Goal: Task Accomplishment & Management: Use online tool/utility

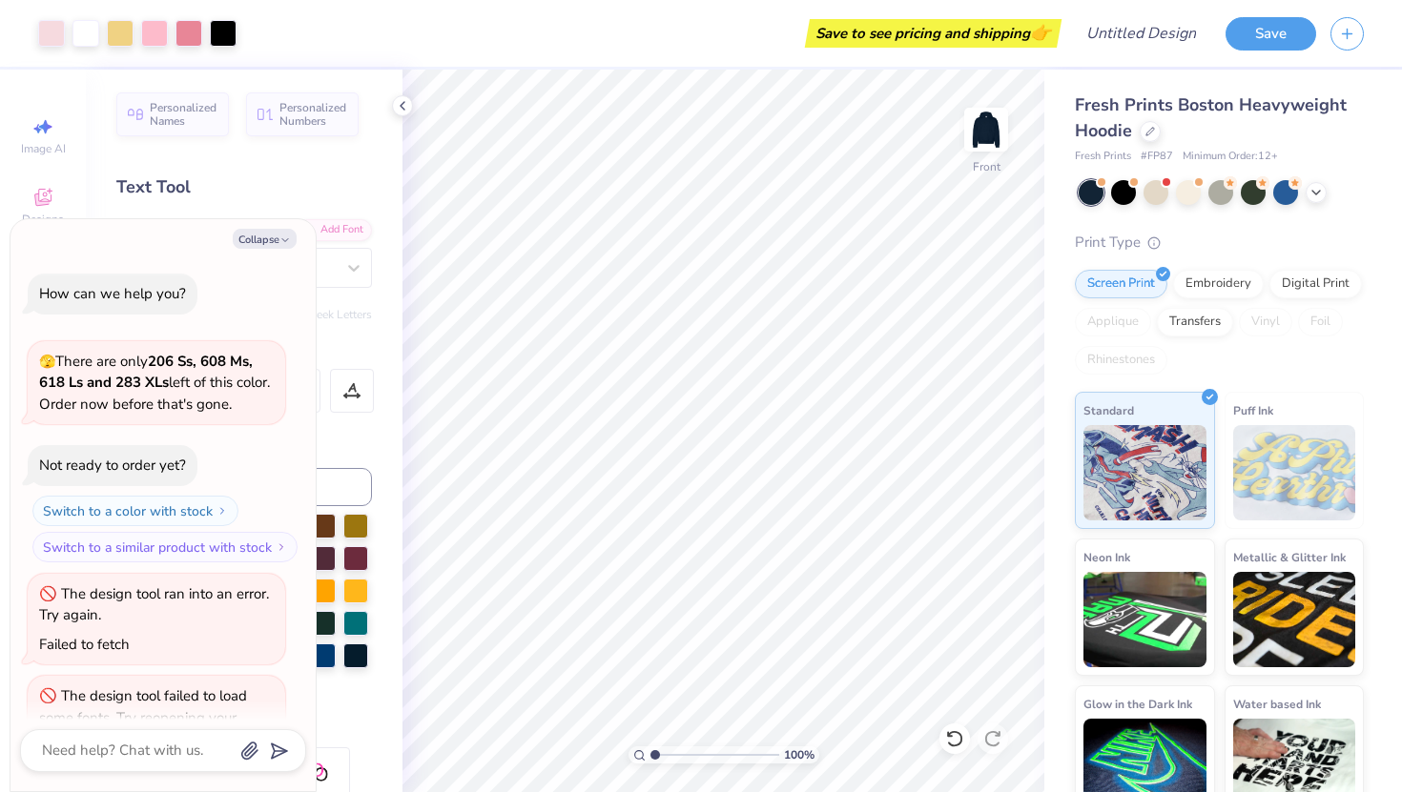
scroll to position [54, 0]
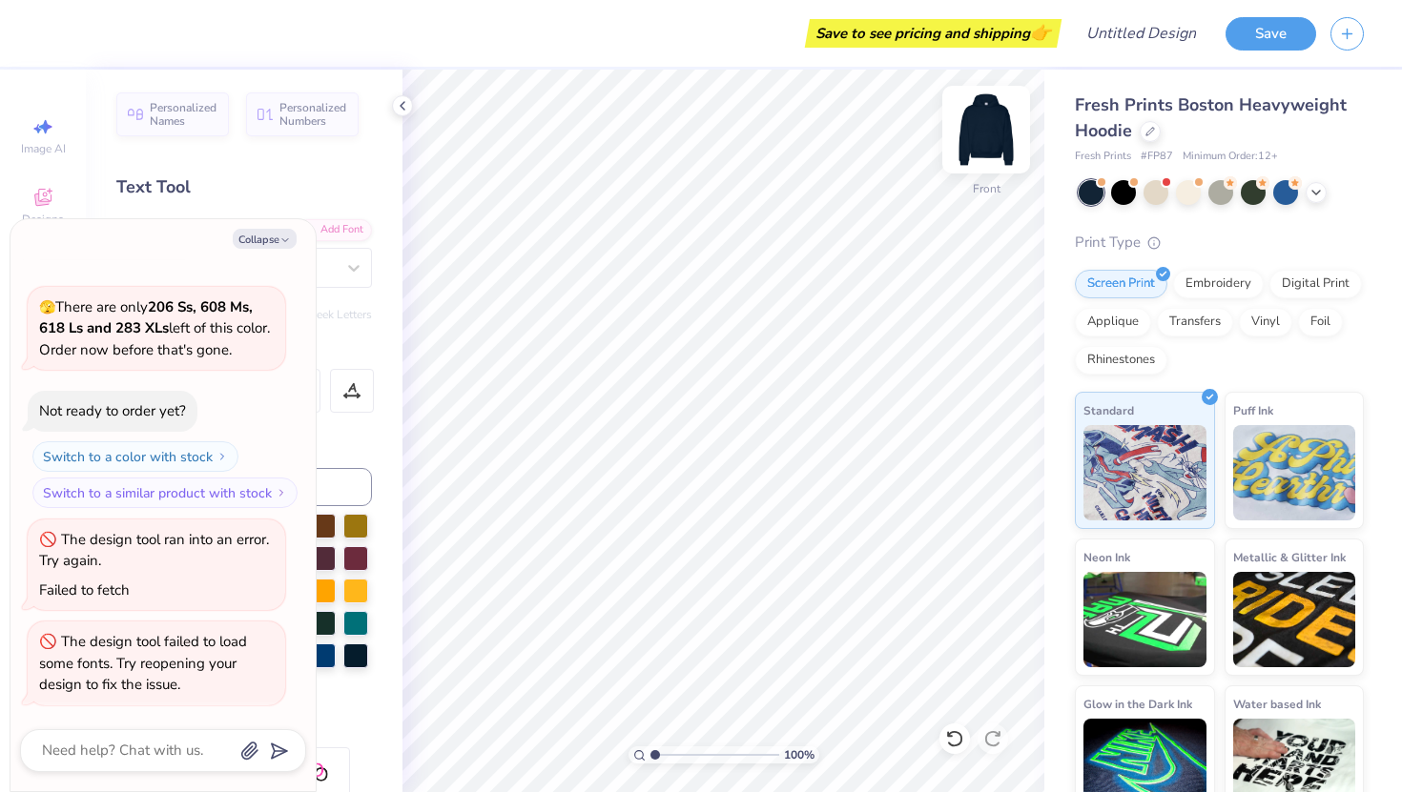
click at [990, 113] on img at bounding box center [986, 130] width 76 height 76
click at [288, 247] on button "Collapse" at bounding box center [265, 239] width 64 height 20
type textarea "x"
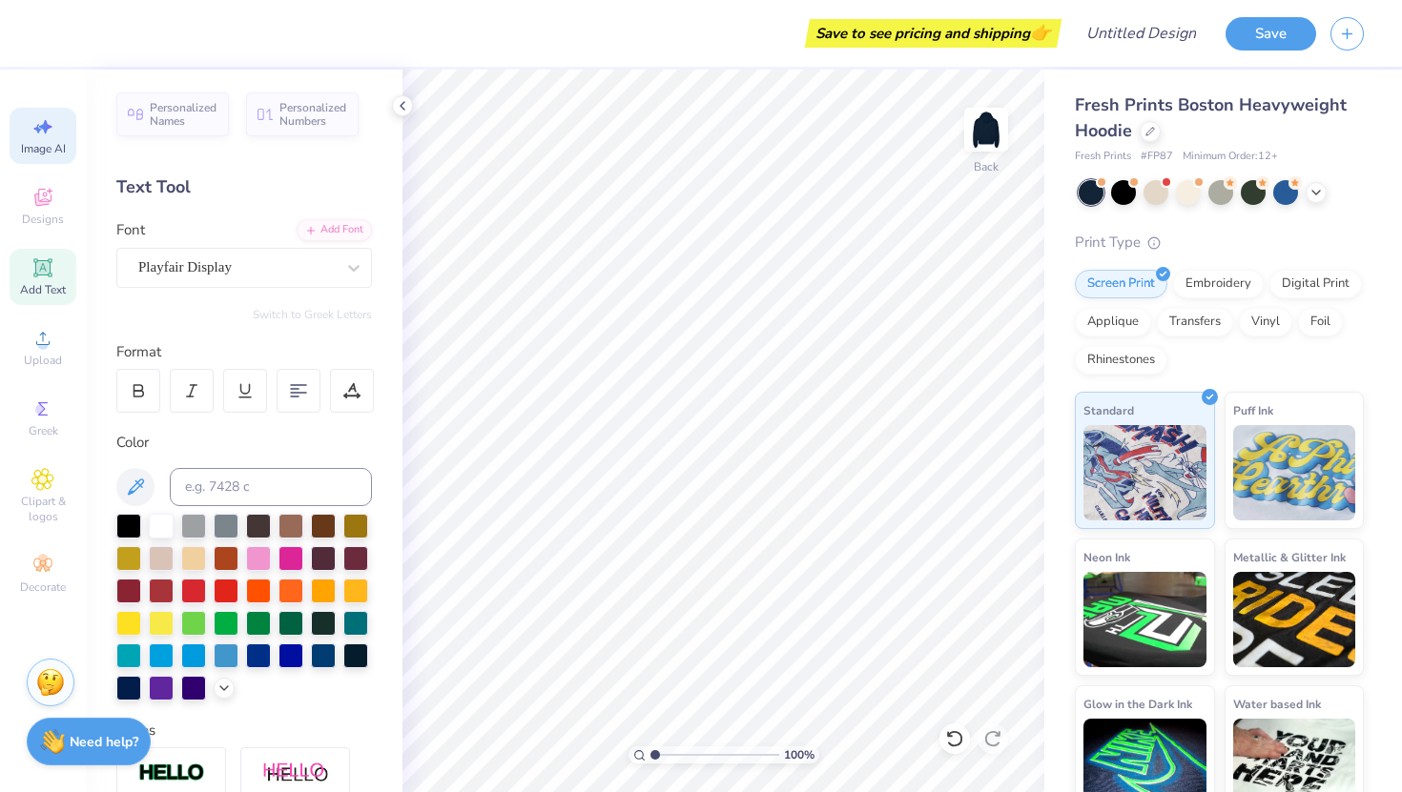
click at [56, 129] on div "Image AI" at bounding box center [43, 136] width 67 height 56
select select "4"
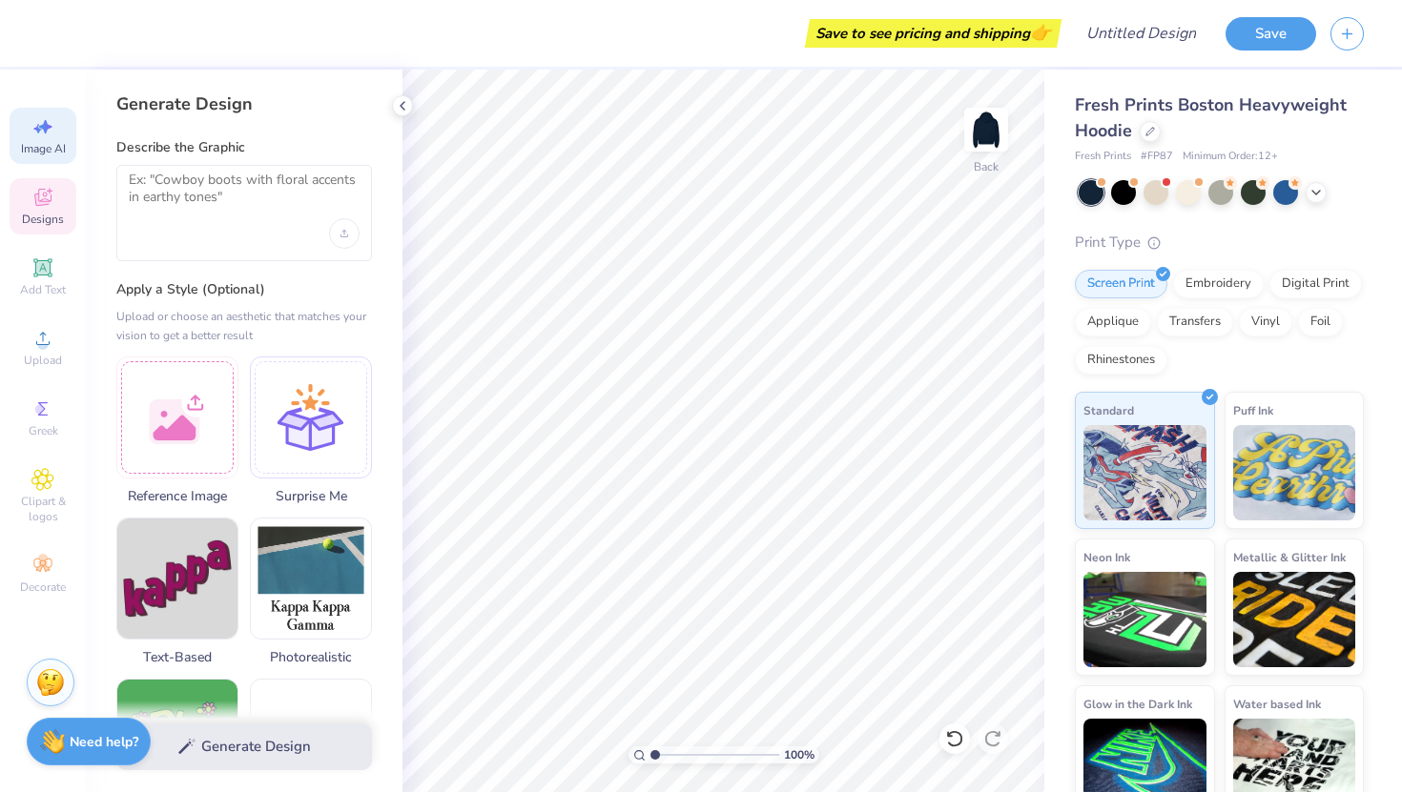
click at [57, 220] on span "Designs" at bounding box center [43, 219] width 42 height 15
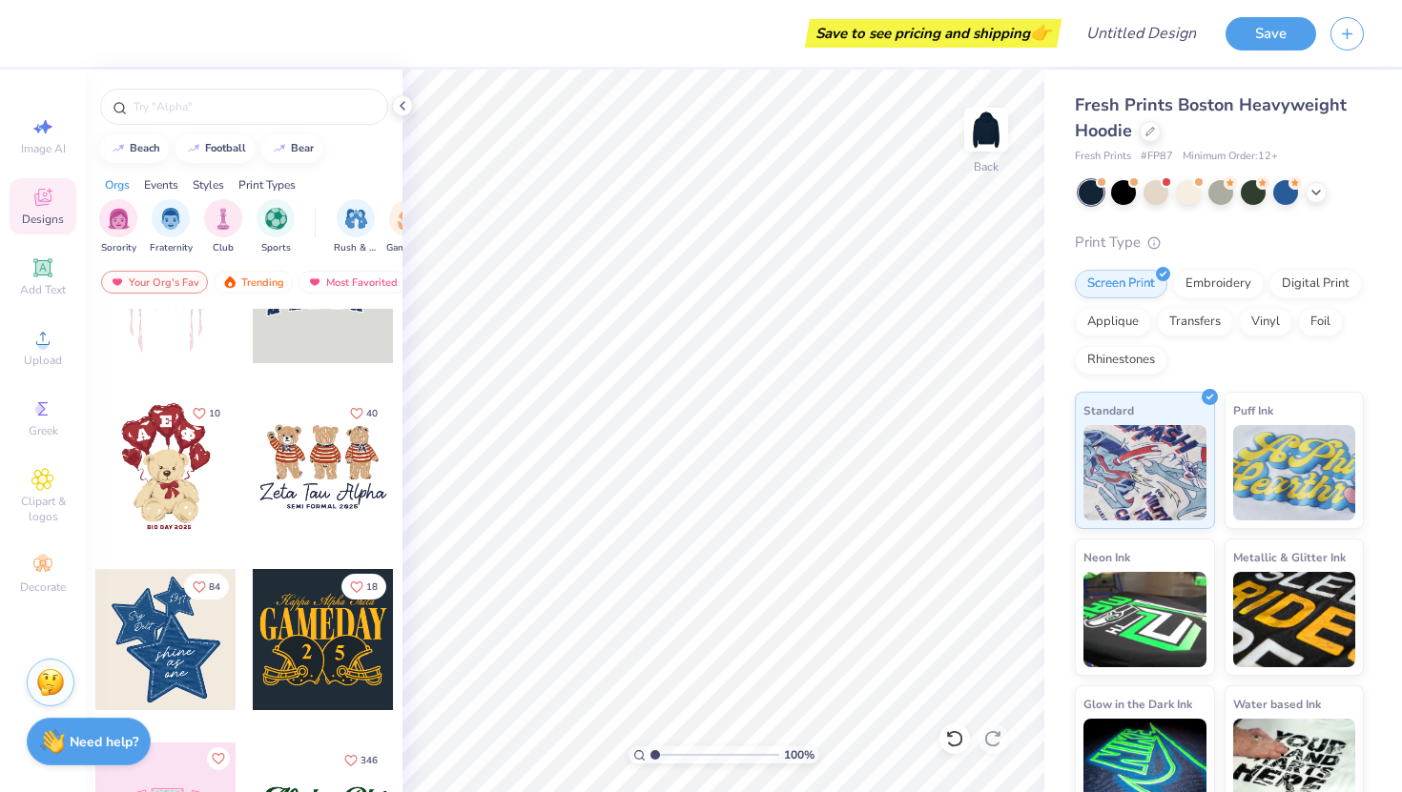
scroll to position [114, 0]
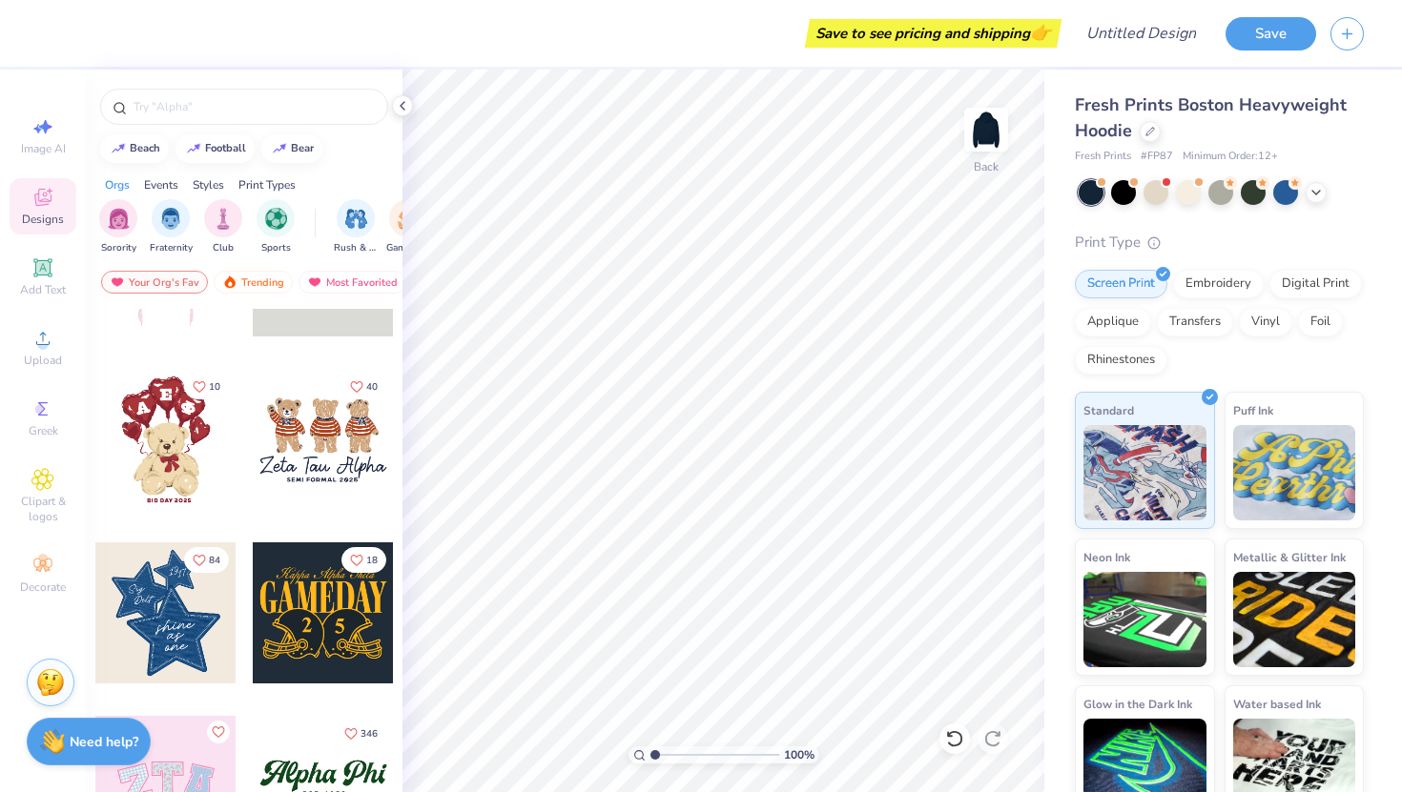
click at [315, 420] on div at bounding box center [323, 439] width 141 height 141
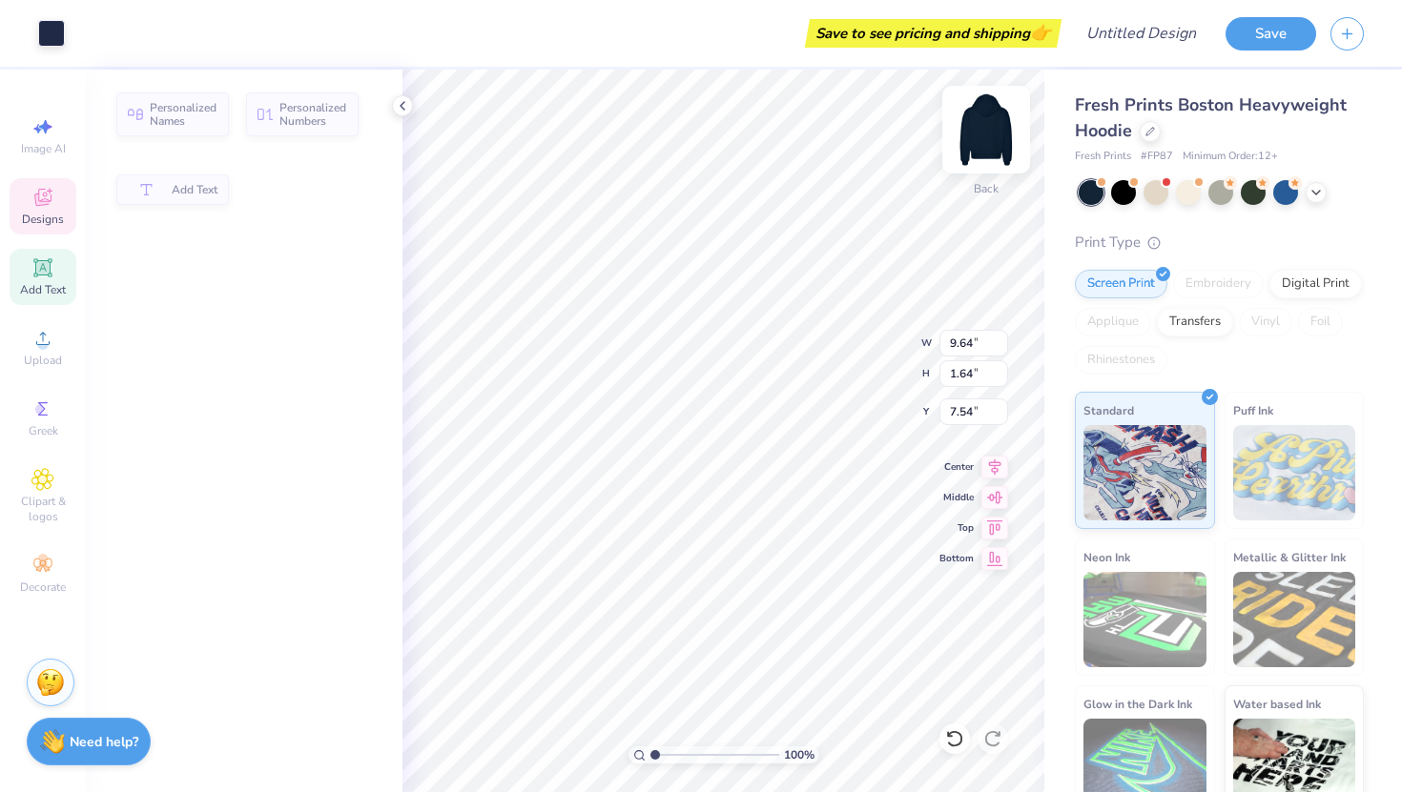
type input "1.64"
type input "7.54"
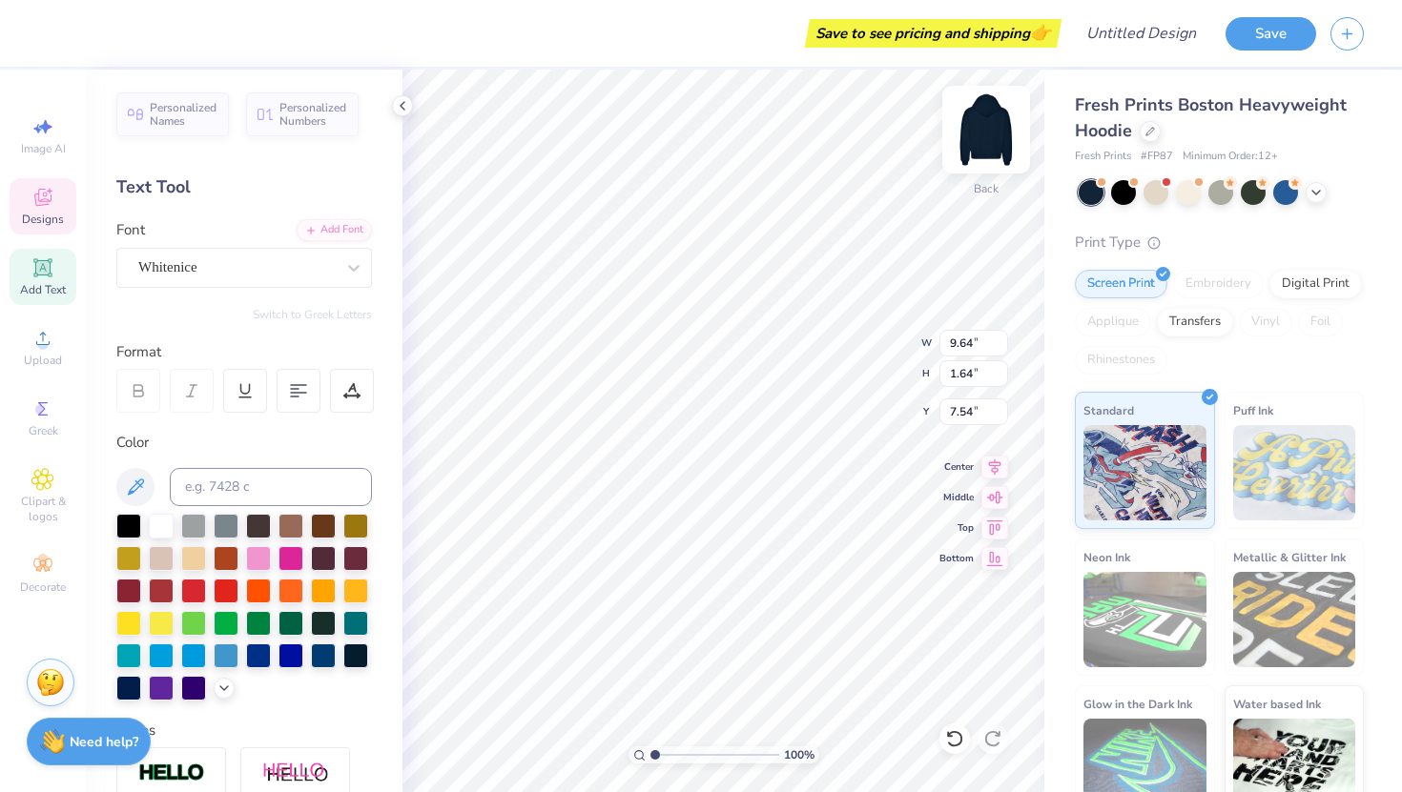
scroll to position [0, 4]
click at [157, 526] on div at bounding box center [161, 524] width 25 height 25
drag, startPoint x: 165, startPoint y: 524, endPoint x: 306, endPoint y: 487, distance: 145.9
click at [165, 524] on div at bounding box center [161, 526] width 25 height 25
type input "5.41"
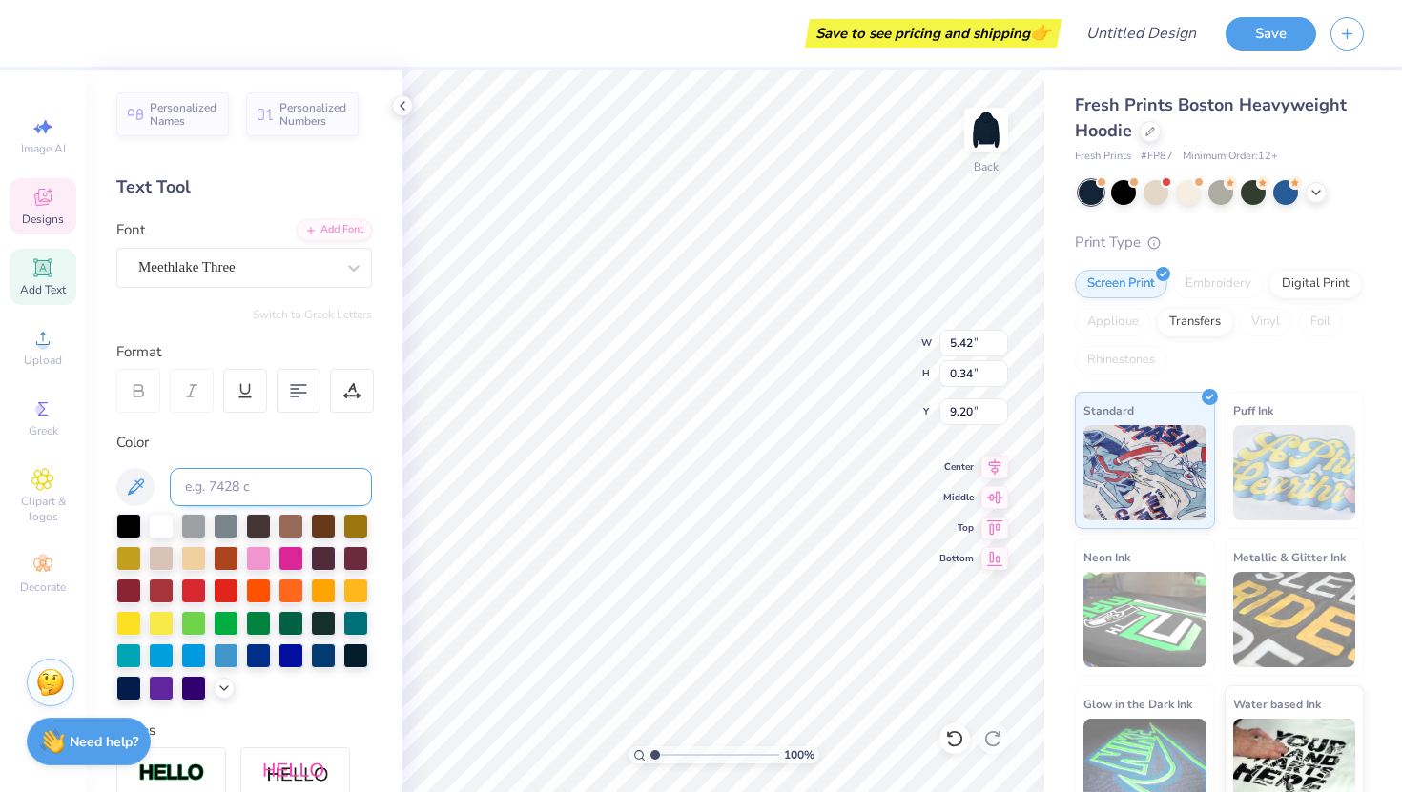
type input "0.32"
type input "9.24"
type textarea "Delta Delta Delta"
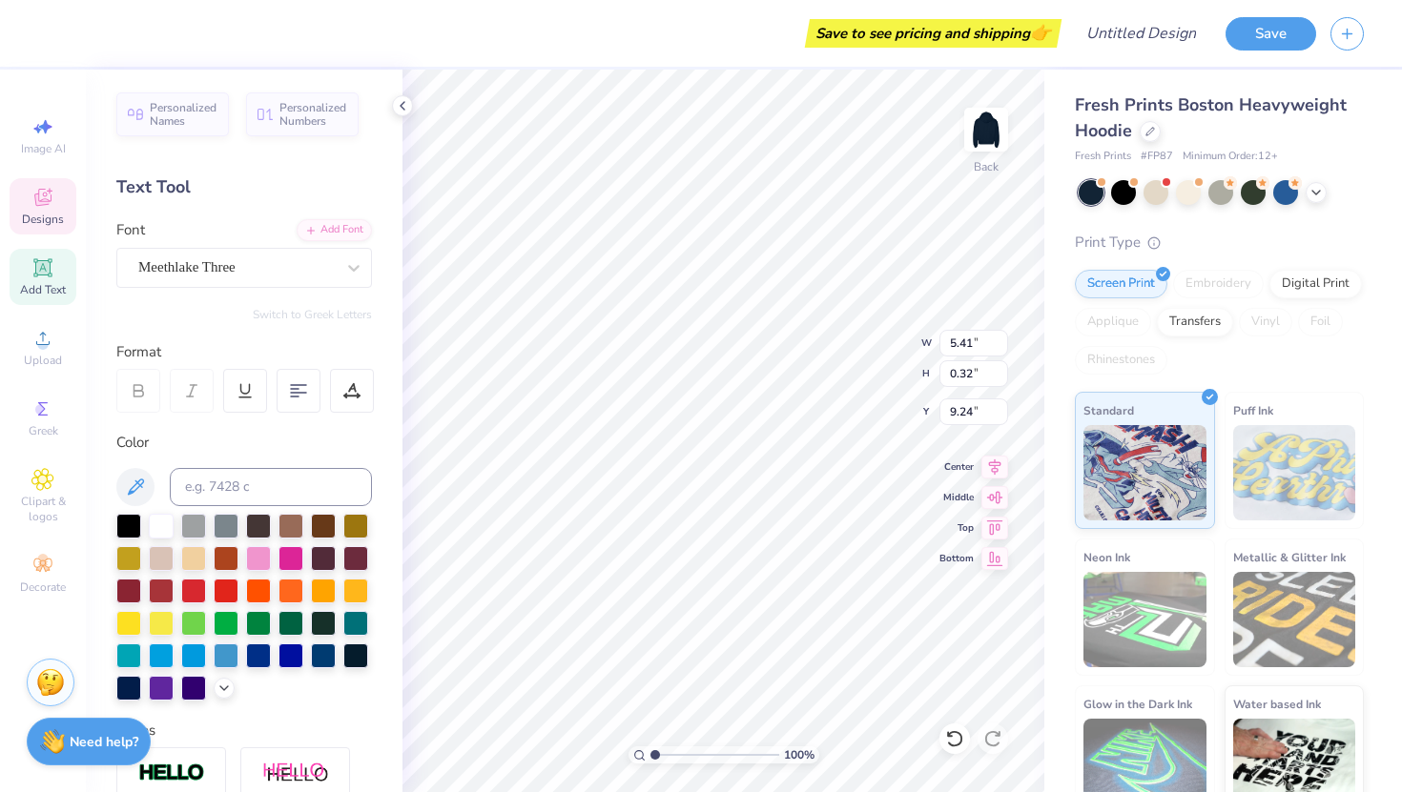
type textarea "EST. 1888"
click at [36, 196] on icon at bounding box center [42, 200] width 15 height 12
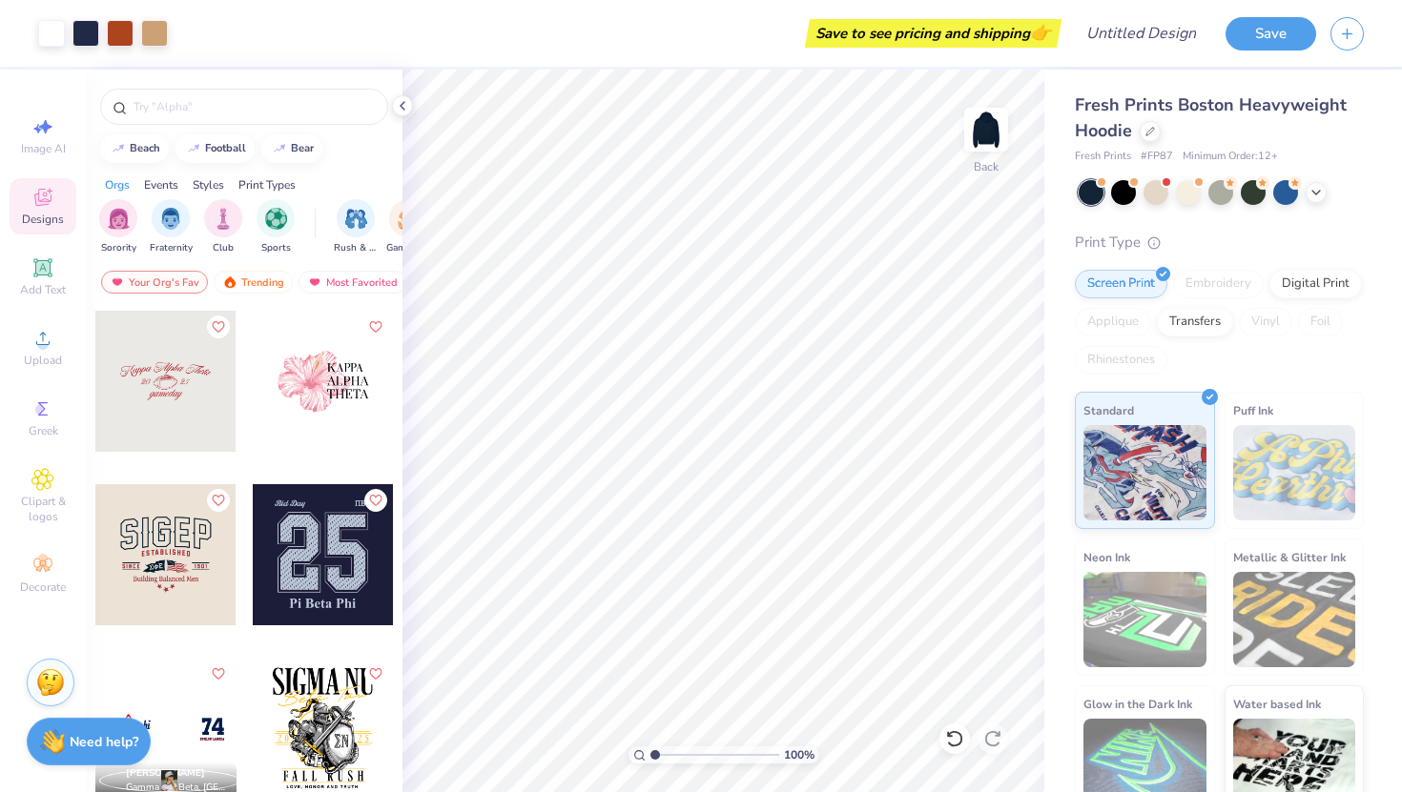
scroll to position [4683, 0]
type input "2.44"
click at [672, 757] on input "range" at bounding box center [714, 755] width 129 height 17
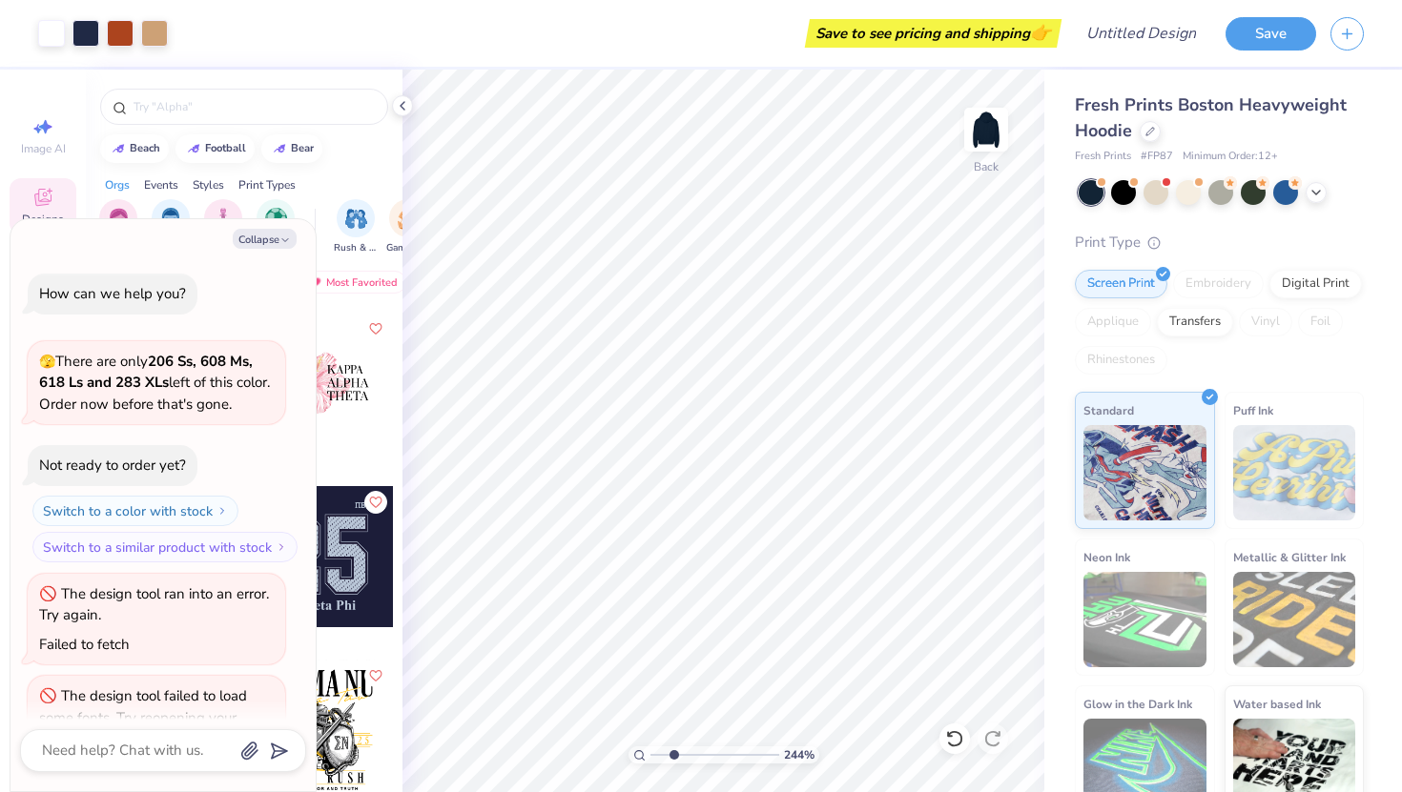
type textarea "x"
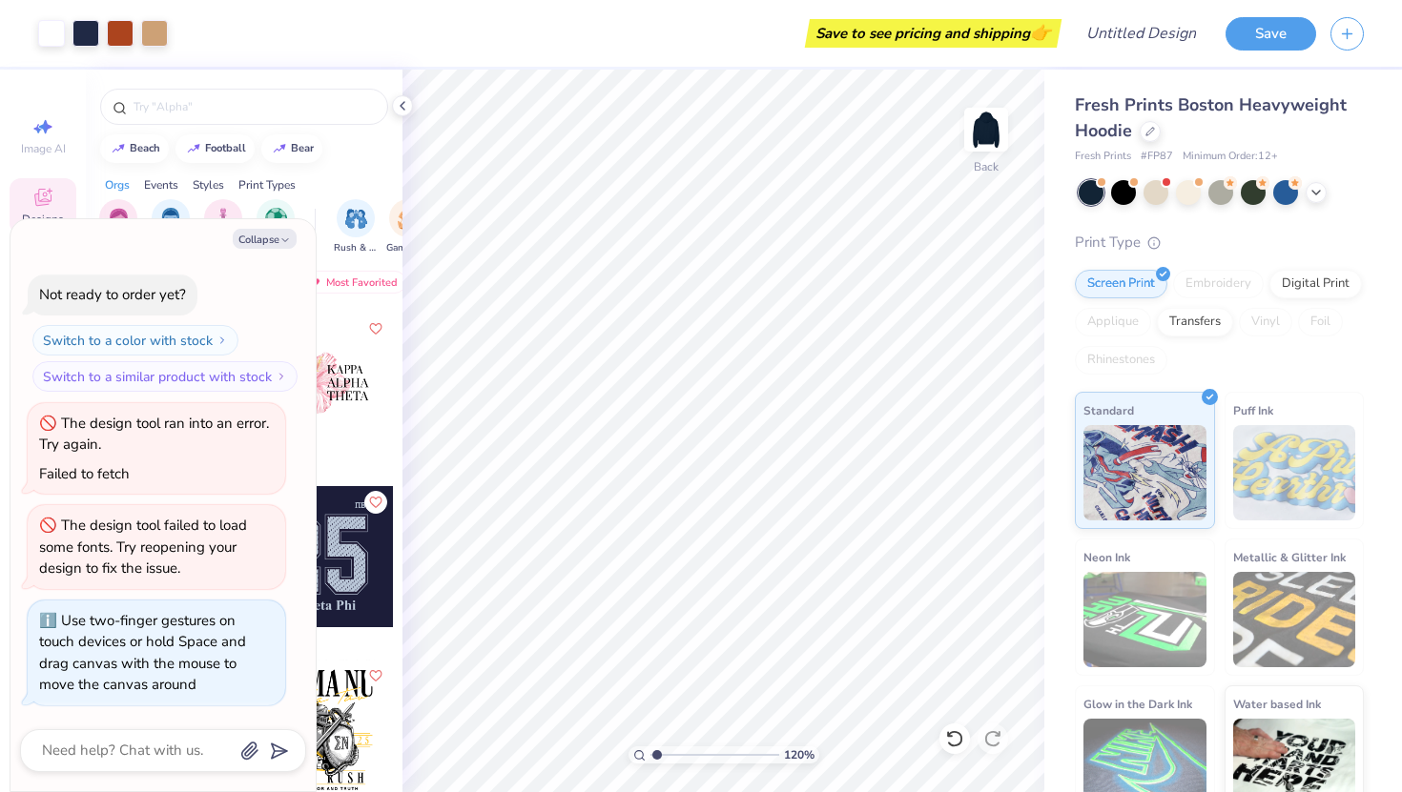
click at [657, 749] on input "range" at bounding box center [714, 755] width 129 height 17
drag, startPoint x: 652, startPoint y: 752, endPoint x: 641, endPoint y: 752, distance: 11.4
type input "1"
click at [650, 752] on input "range" at bounding box center [714, 755] width 129 height 17
click at [286, 248] on button "Collapse" at bounding box center [265, 239] width 64 height 20
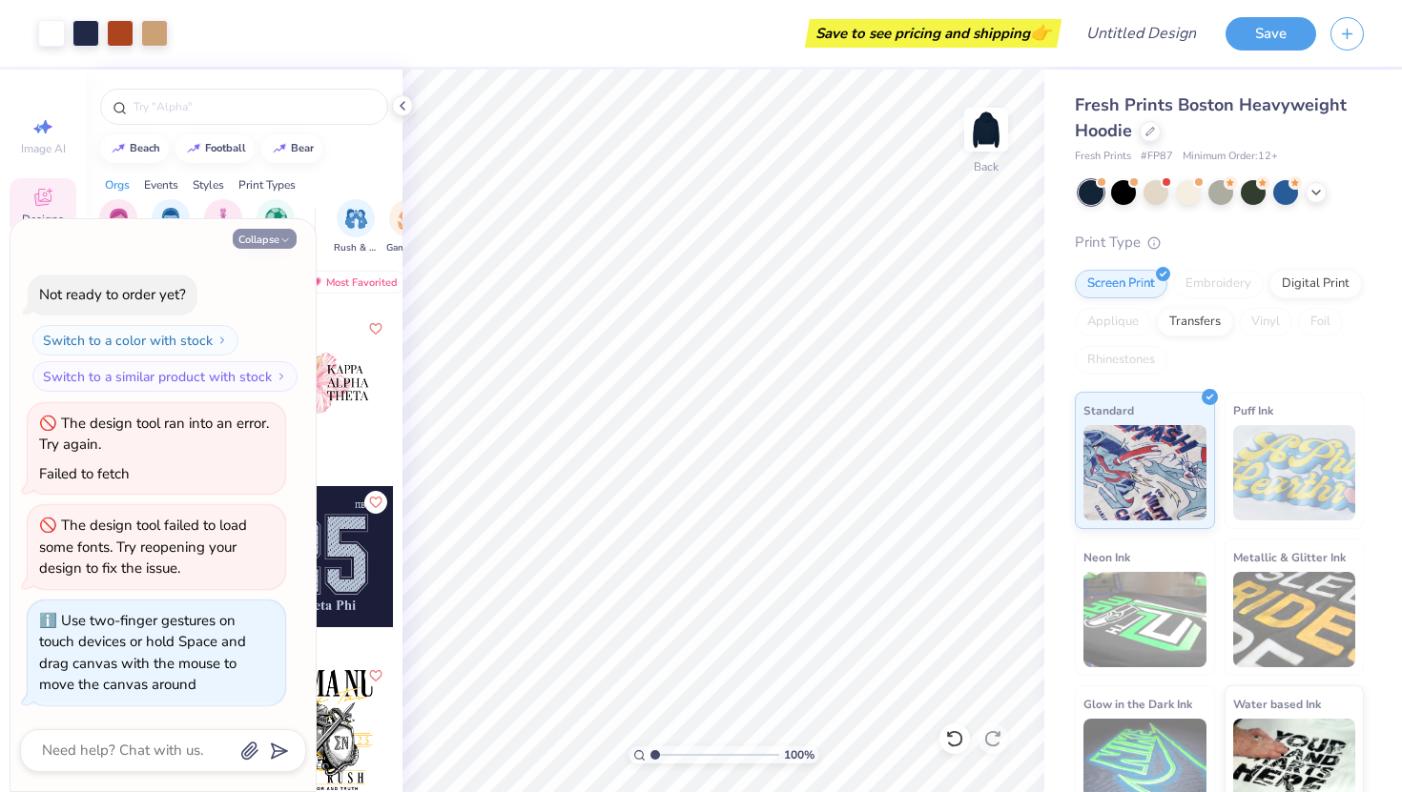
type textarea "x"
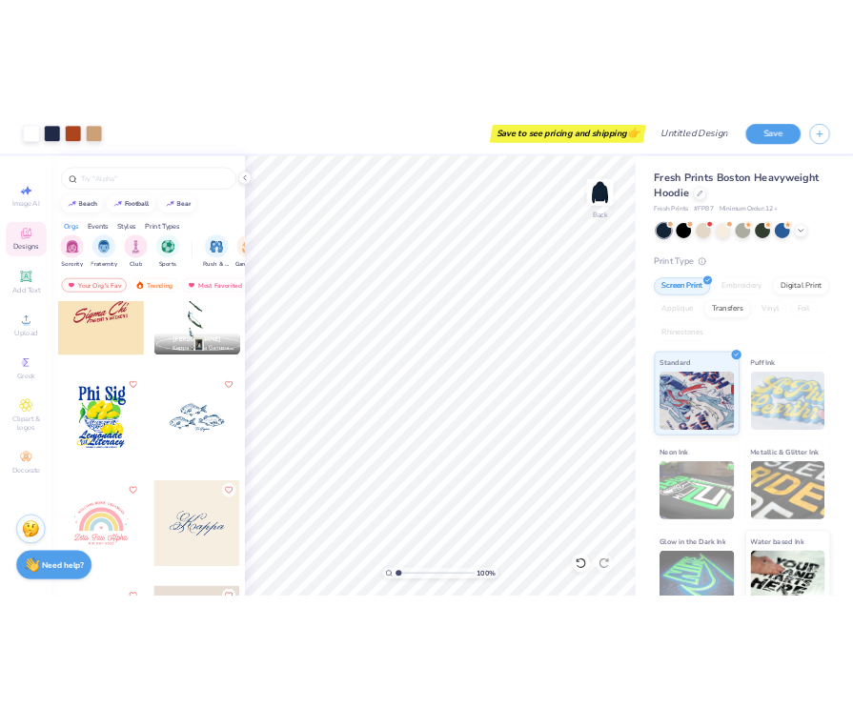
scroll to position [7694, 0]
